Goal: Navigation & Orientation: Find specific page/section

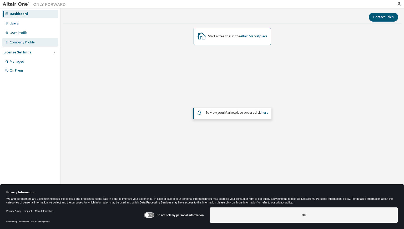
click at [21, 44] on div "Company Profile" at bounding box center [22, 42] width 25 height 4
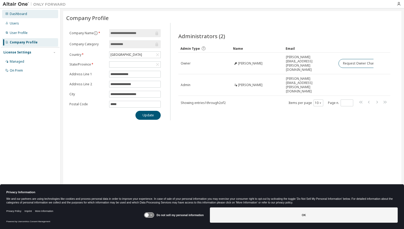
click at [15, 14] on div "Dashboard" at bounding box center [18, 14] width 17 height 4
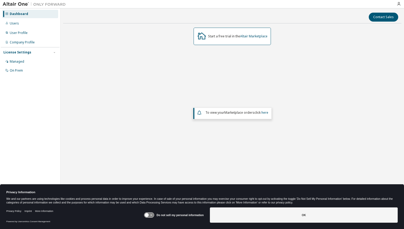
click at [16, 14] on div "Dashboard" at bounding box center [19, 14] width 18 height 4
